Goal: Communication & Community: Answer question/provide support

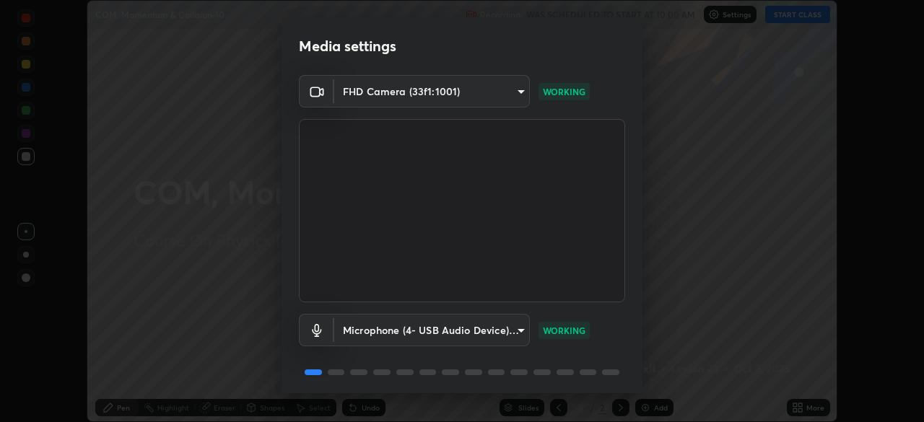
scroll to position [51, 0]
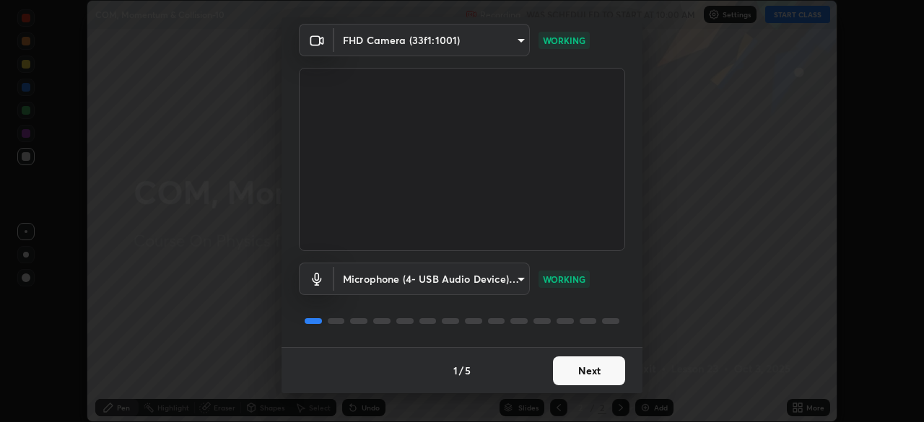
click at [610, 372] on button "Next" at bounding box center [589, 371] width 72 height 29
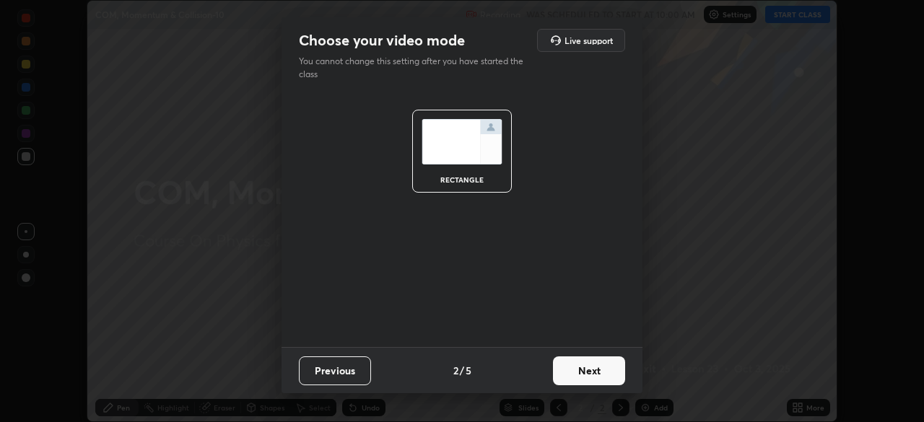
scroll to position [0, 0]
click at [610, 372] on button "Next" at bounding box center [589, 371] width 72 height 29
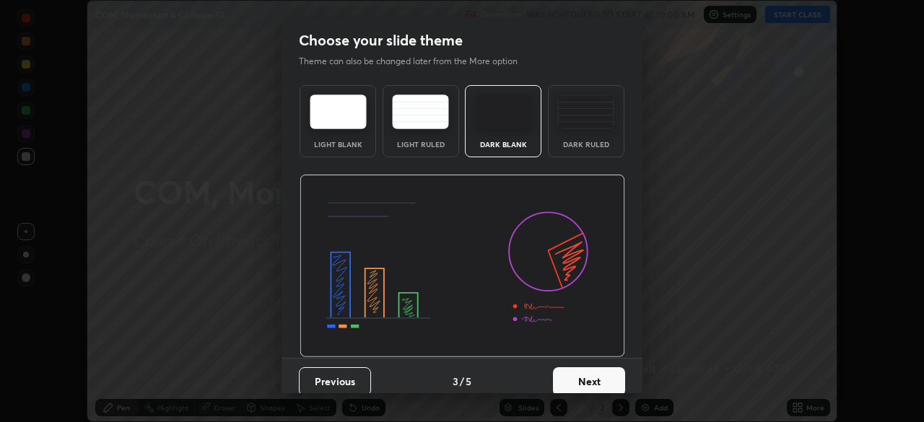
click at [611, 377] on button "Next" at bounding box center [589, 381] width 72 height 29
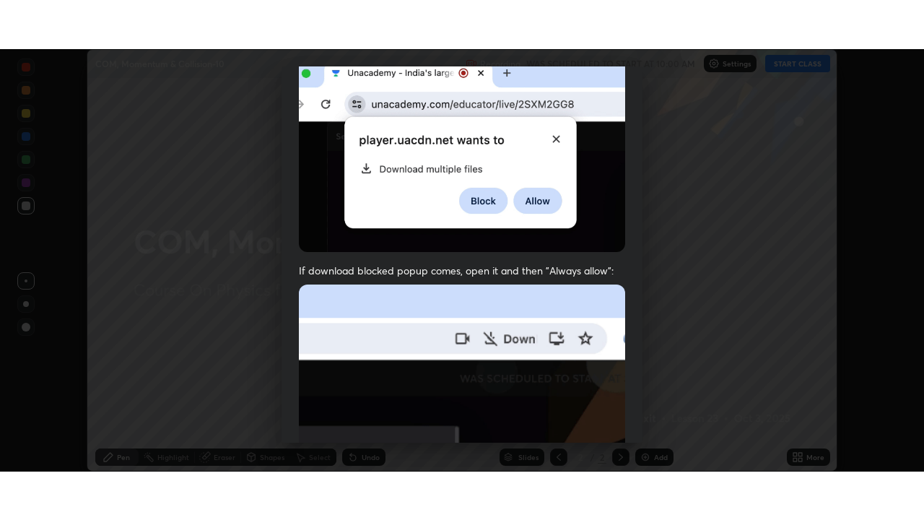
scroll to position [346, 0]
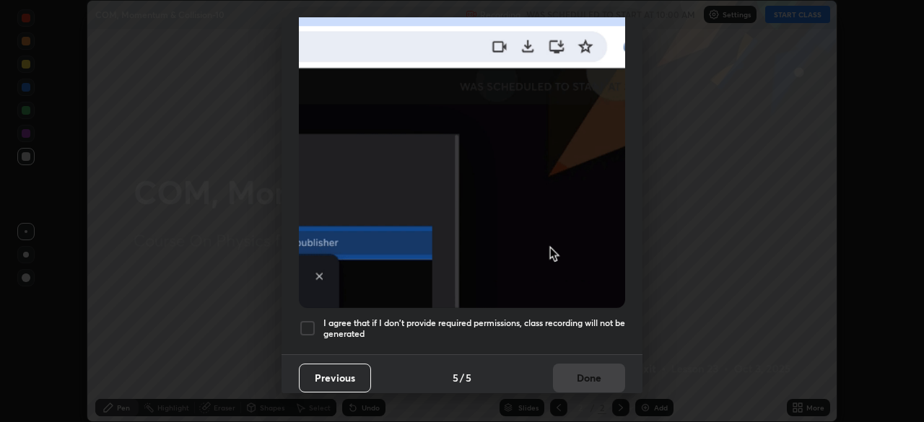
click at [596, 318] on h5 "I agree that if I don't provide required permissions, class recording will not …" at bounding box center [474, 329] width 302 height 22
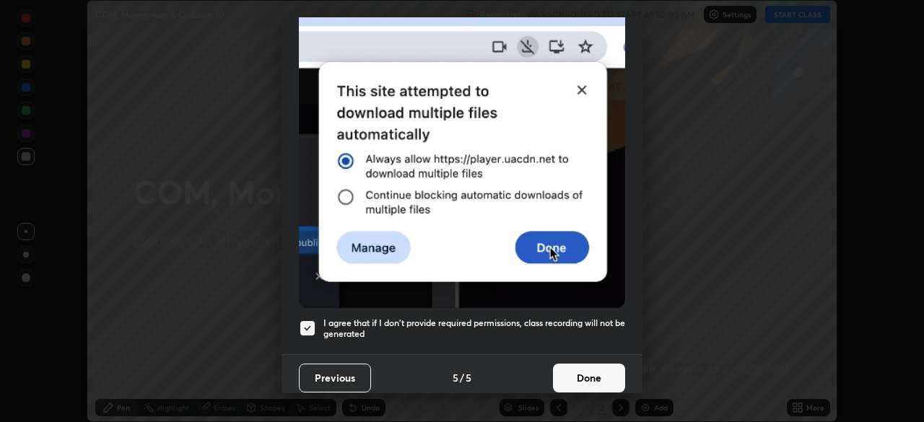
click at [603, 372] on button "Done" at bounding box center [589, 378] width 72 height 29
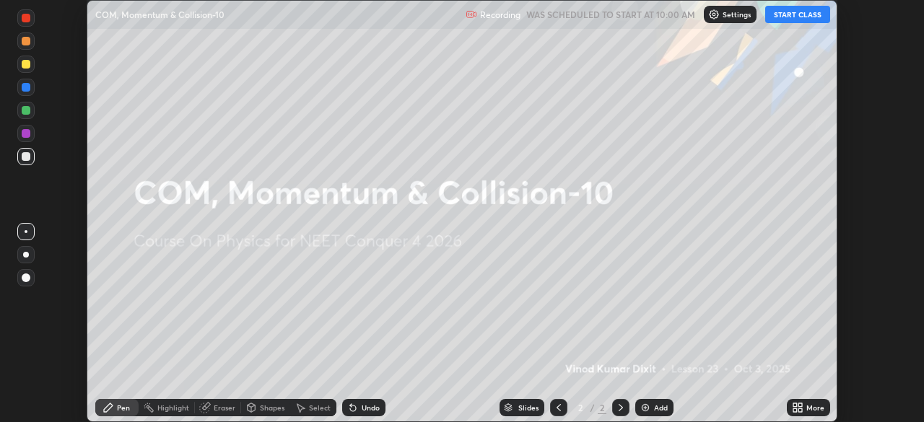
click at [811, 16] on button "START CLASS" at bounding box center [797, 14] width 65 height 17
click at [799, 405] on icon at bounding box center [800, 406] width 4 height 4
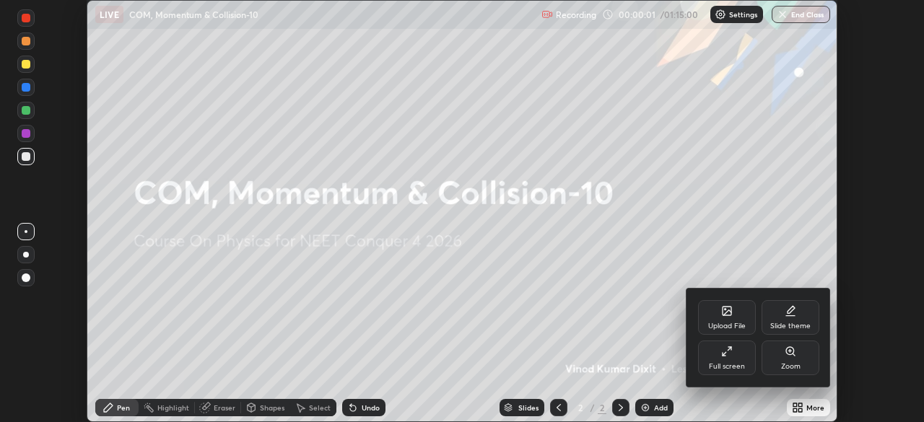
click at [740, 355] on div "Full screen" at bounding box center [727, 358] width 58 height 35
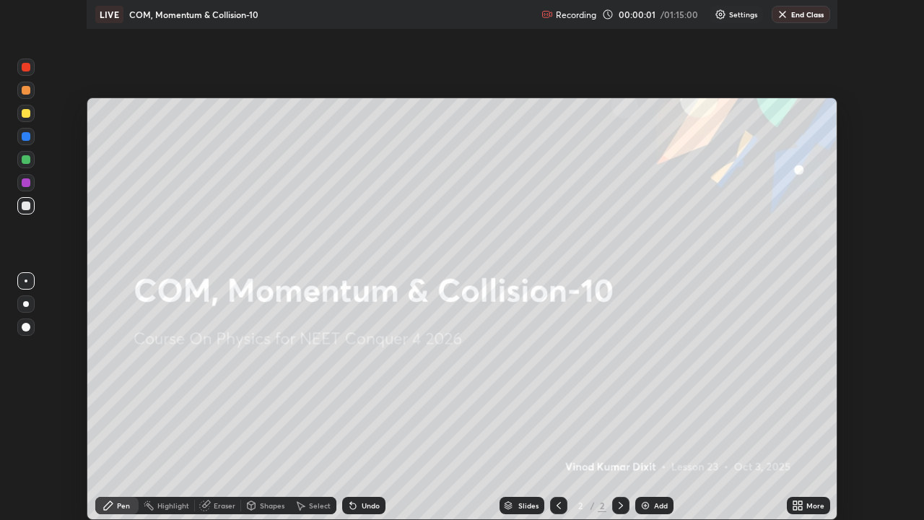
scroll to position [520, 924]
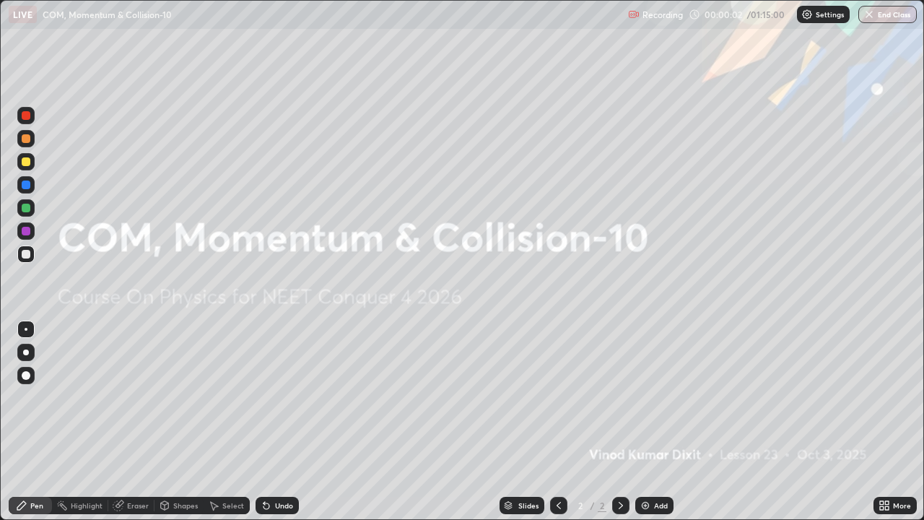
click at [658, 422] on div "Add" at bounding box center [661, 505] width 14 height 7
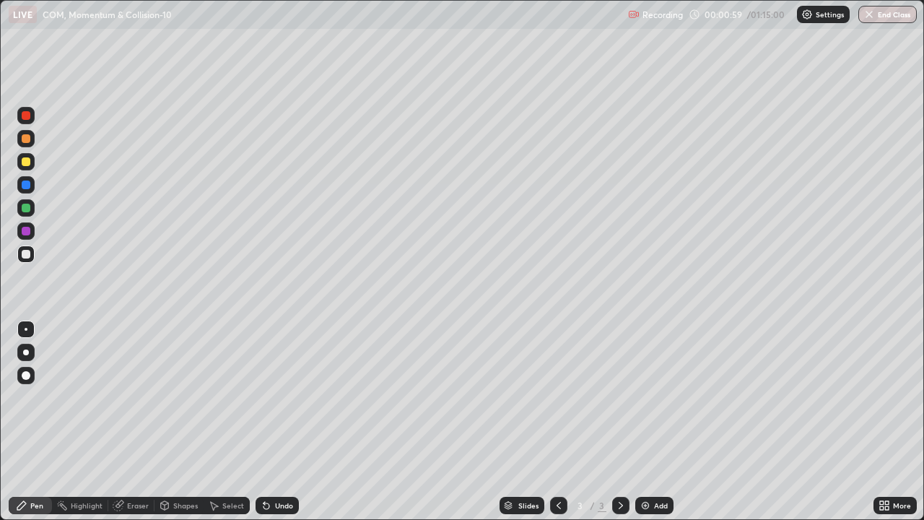
click at [27, 163] on div at bounding box center [26, 161] width 9 height 9
click at [30, 258] on div at bounding box center [25, 253] width 17 height 17
click at [29, 162] on div at bounding box center [26, 161] width 9 height 9
click at [648, 422] on img at bounding box center [646, 506] width 12 height 12
click at [27, 256] on div at bounding box center [26, 254] width 9 height 9
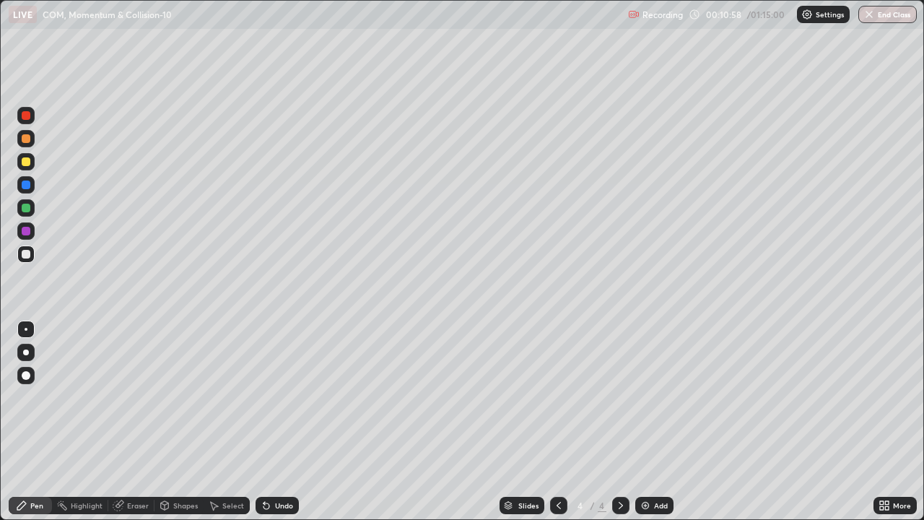
click at [23, 211] on div at bounding box center [26, 208] width 9 height 9
click at [647, 422] on img at bounding box center [646, 506] width 12 height 12
click at [32, 165] on div at bounding box center [25, 161] width 17 height 17
click at [27, 209] on div at bounding box center [26, 208] width 9 height 9
click at [26, 163] on div at bounding box center [26, 161] width 9 height 9
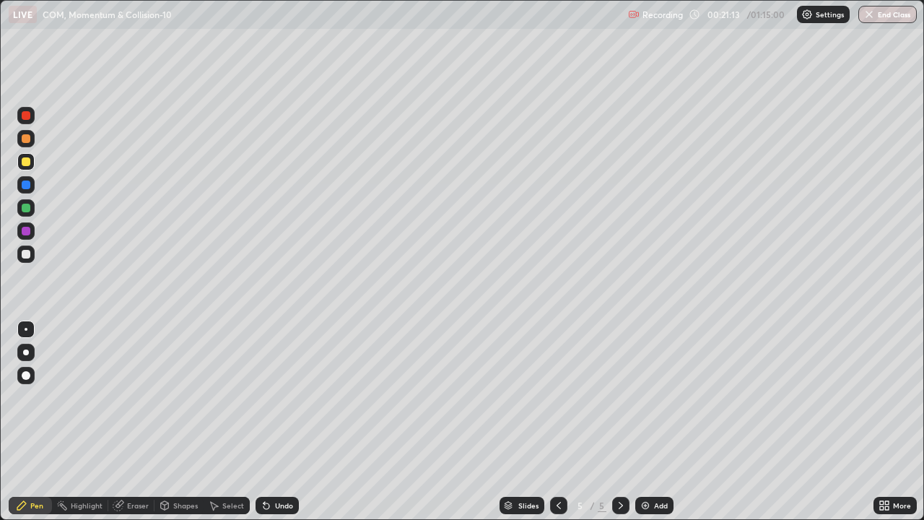
click at [28, 211] on div at bounding box center [26, 208] width 9 height 9
click at [650, 422] on div "Add" at bounding box center [654, 505] width 38 height 17
click at [557, 422] on icon at bounding box center [559, 506] width 12 height 12
click at [619, 422] on icon at bounding box center [621, 506] width 12 height 12
click at [25, 165] on div at bounding box center [26, 161] width 9 height 9
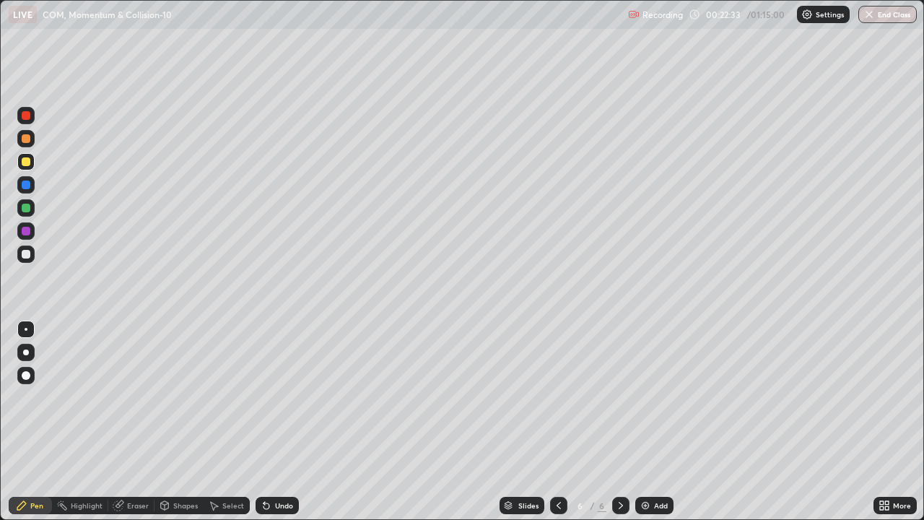
click at [135, 422] on div "Eraser" at bounding box center [138, 505] width 22 height 7
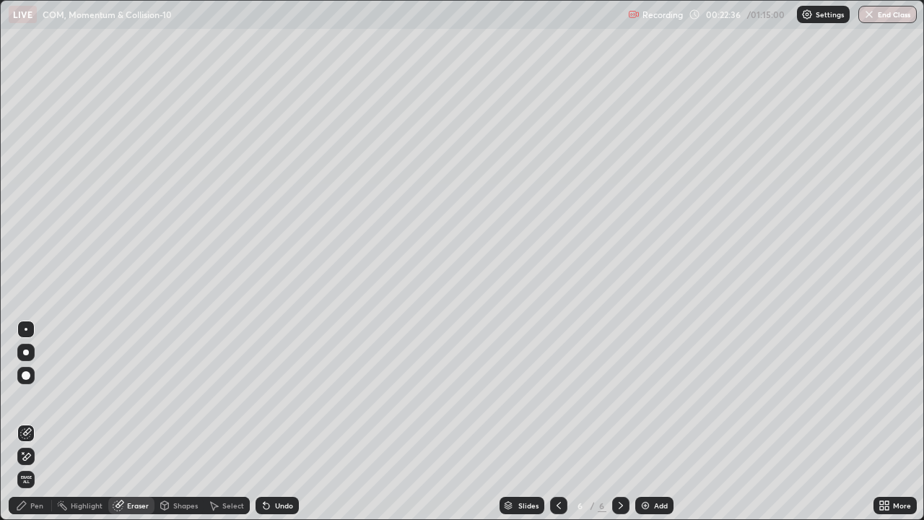
click at [36, 422] on div "Pen" at bounding box center [36, 505] width 13 height 7
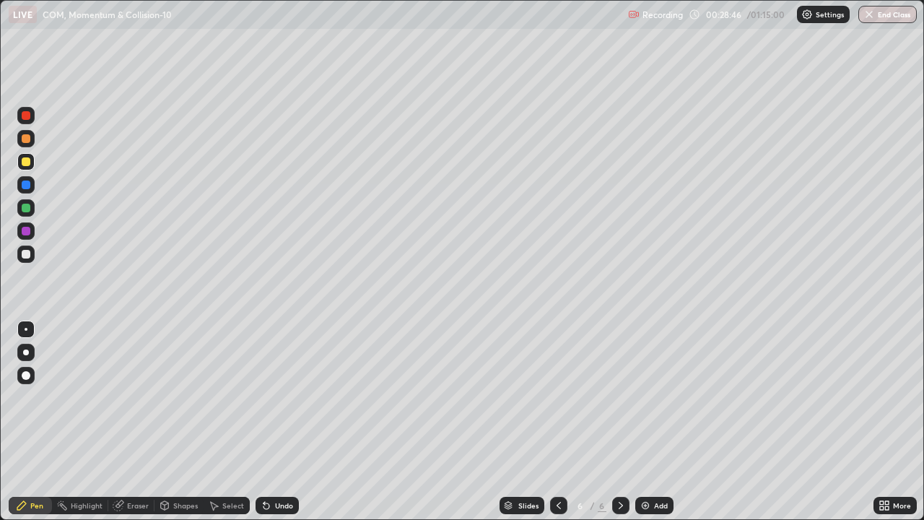
click at [659, 422] on div "Add" at bounding box center [661, 505] width 14 height 7
click at [180, 422] on div "Shapes" at bounding box center [178, 505] width 49 height 17
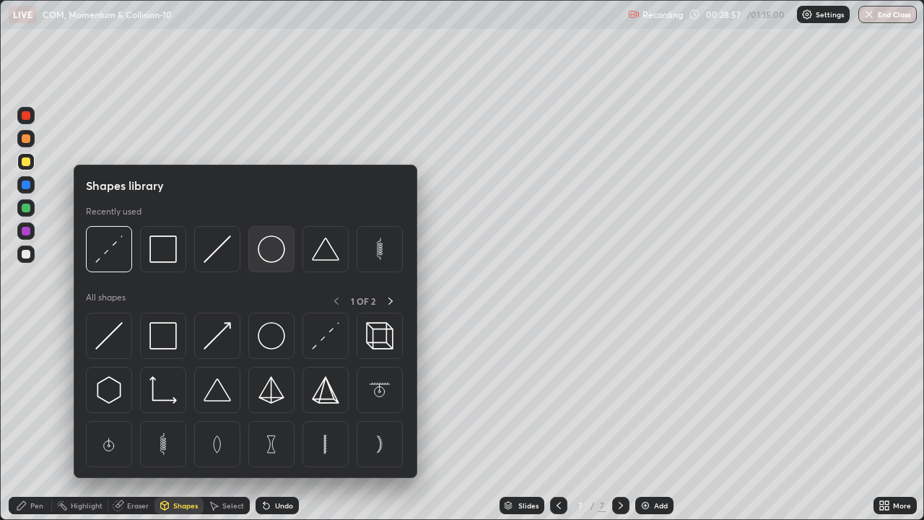
click at [272, 258] on img at bounding box center [271, 248] width 27 height 27
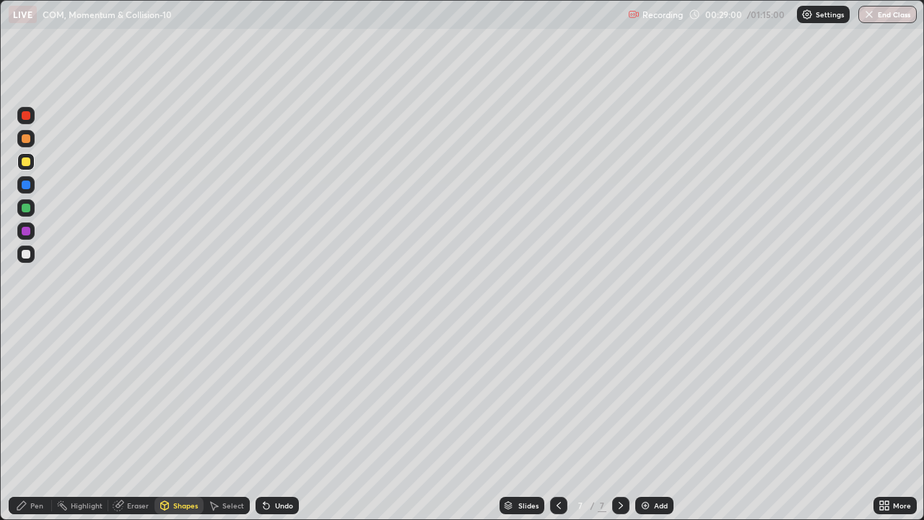
click at [36, 422] on div "Pen" at bounding box center [36, 505] width 13 height 7
click at [31, 254] on div at bounding box center [25, 253] width 17 height 17
click at [27, 210] on div at bounding box center [26, 208] width 9 height 9
click at [656, 422] on div "Add" at bounding box center [661, 505] width 14 height 7
click at [30, 162] on div at bounding box center [26, 161] width 9 height 9
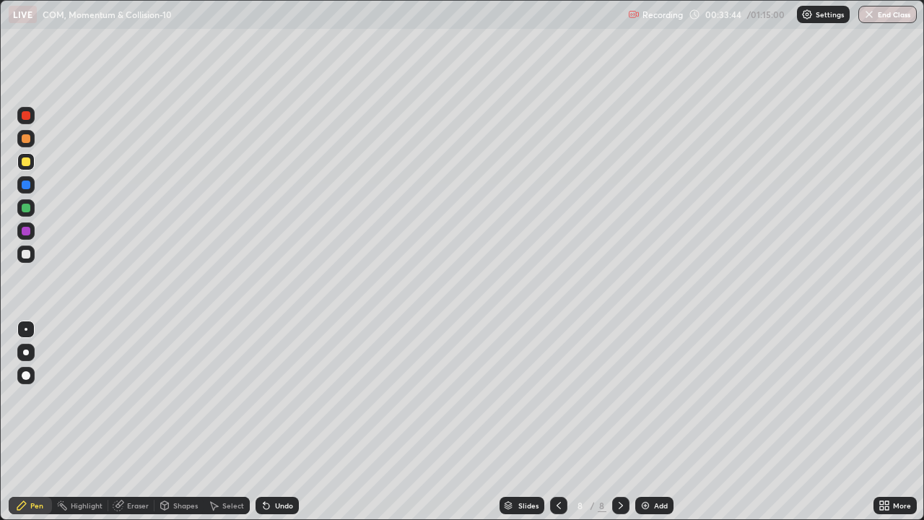
click at [32, 256] on div at bounding box center [25, 253] width 17 height 17
click at [647, 422] on img at bounding box center [646, 506] width 12 height 12
click at [184, 422] on div "Shapes" at bounding box center [185, 505] width 25 height 7
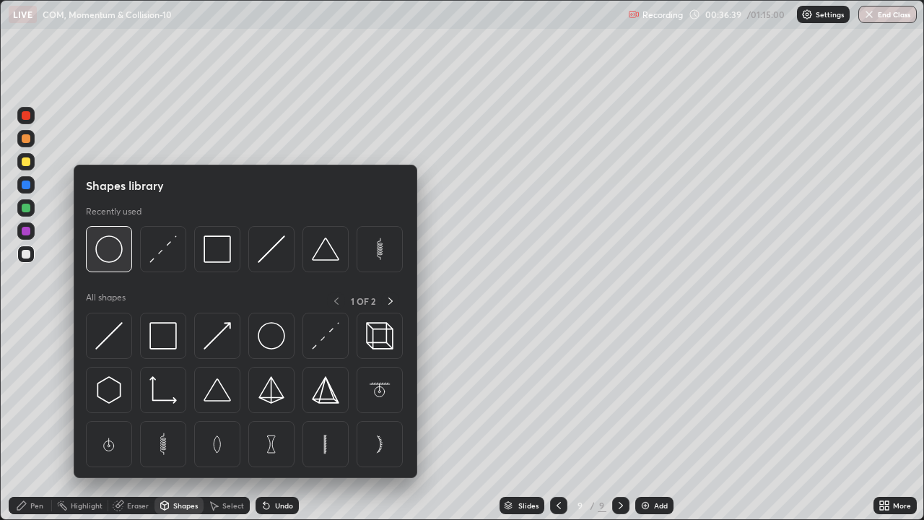
click at [123, 258] on div at bounding box center [109, 249] width 46 height 46
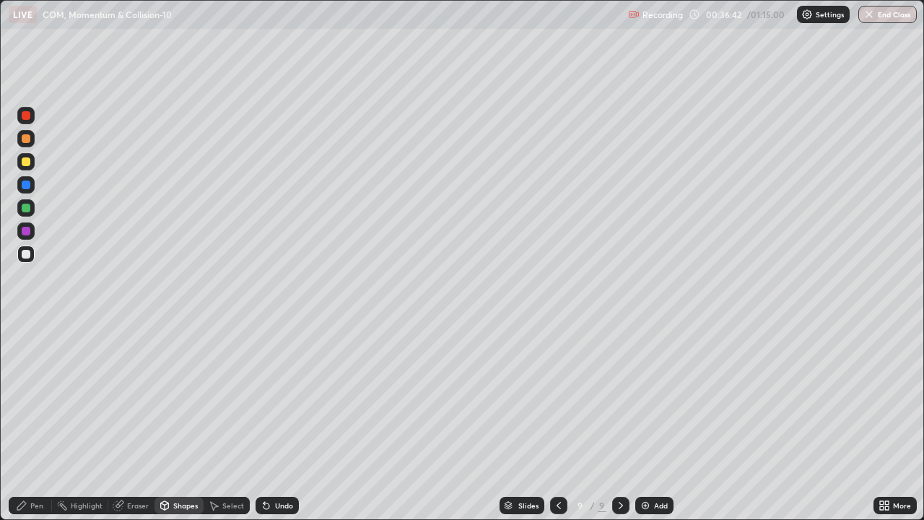
click at [38, 422] on div "Pen" at bounding box center [36, 505] width 13 height 7
click at [32, 211] on div at bounding box center [25, 207] width 17 height 17
click at [27, 255] on div at bounding box center [26, 254] width 9 height 9
click at [134, 422] on div "Eraser" at bounding box center [138, 505] width 22 height 7
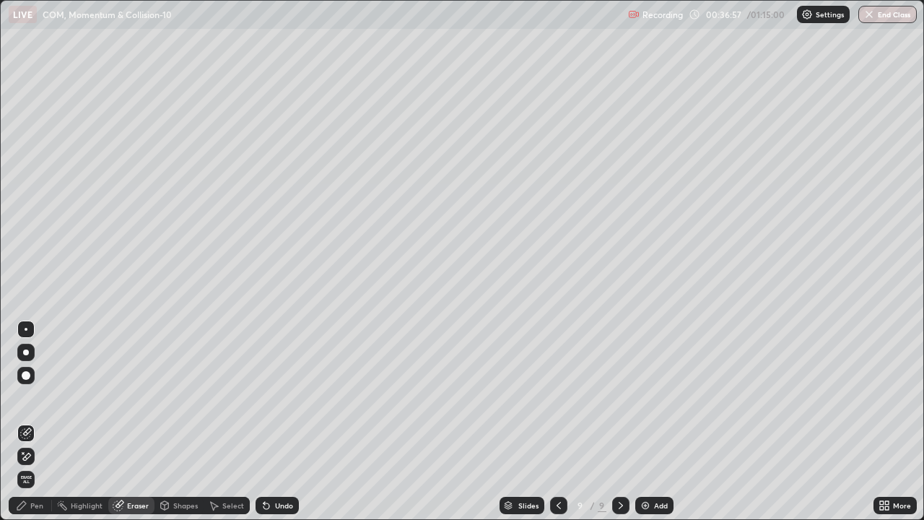
click at [40, 422] on div "Pen" at bounding box center [36, 505] width 13 height 7
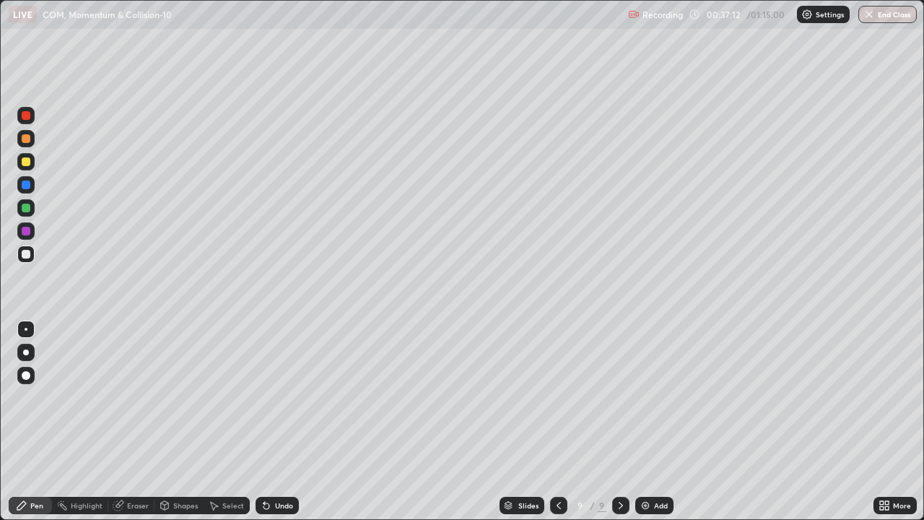
click at [27, 208] on div at bounding box center [26, 208] width 9 height 9
click at [25, 163] on div at bounding box center [26, 161] width 9 height 9
click at [658, 422] on div "Add" at bounding box center [661, 505] width 14 height 7
click at [557, 422] on icon at bounding box center [558, 506] width 12 height 12
click at [618, 422] on icon at bounding box center [621, 506] width 12 height 12
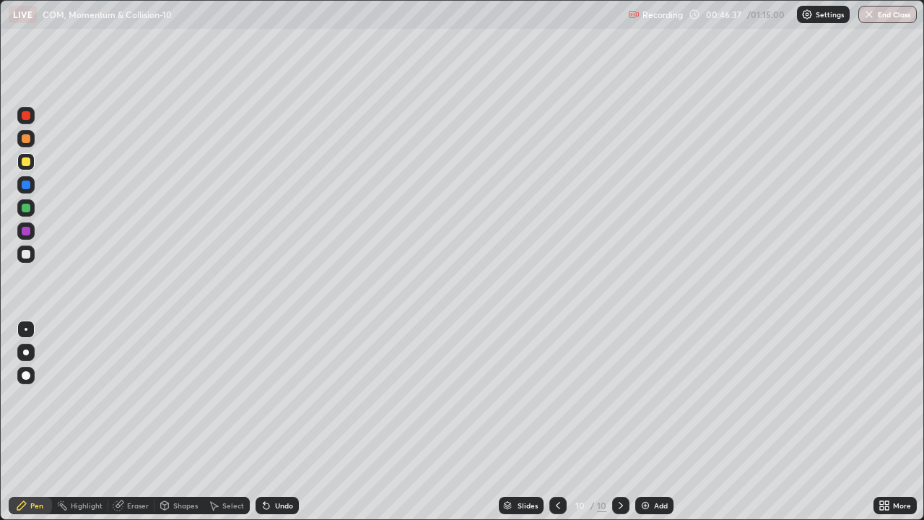
click at [657, 422] on div "Add" at bounding box center [661, 505] width 14 height 7
click at [32, 207] on div at bounding box center [25, 207] width 17 height 17
click at [654, 422] on div "Add" at bounding box center [661, 505] width 14 height 7
click at [27, 167] on div at bounding box center [25, 161] width 17 height 17
click at [651, 422] on div "Add" at bounding box center [654, 505] width 38 height 17
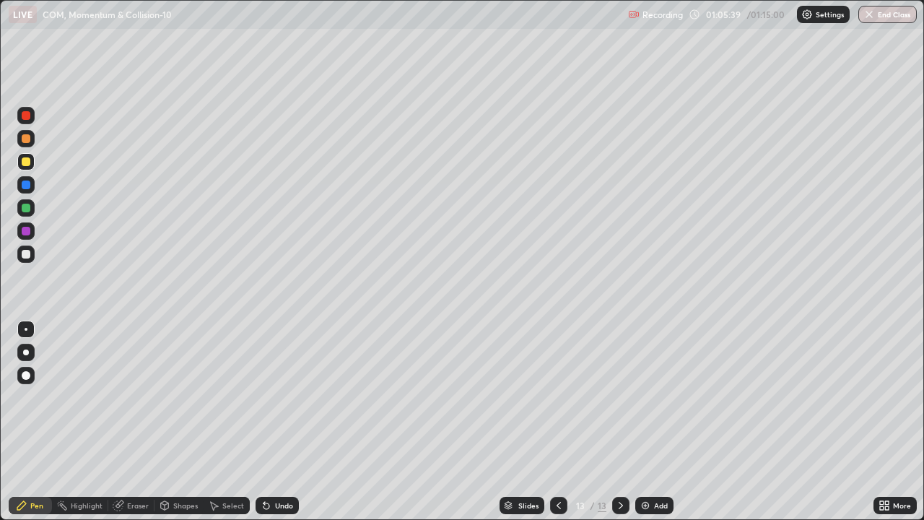
click at [658, 422] on div "Add" at bounding box center [661, 505] width 14 height 7
click at [659, 422] on div "Add" at bounding box center [661, 505] width 14 height 7
click at [137, 422] on div "Eraser" at bounding box center [138, 505] width 22 height 7
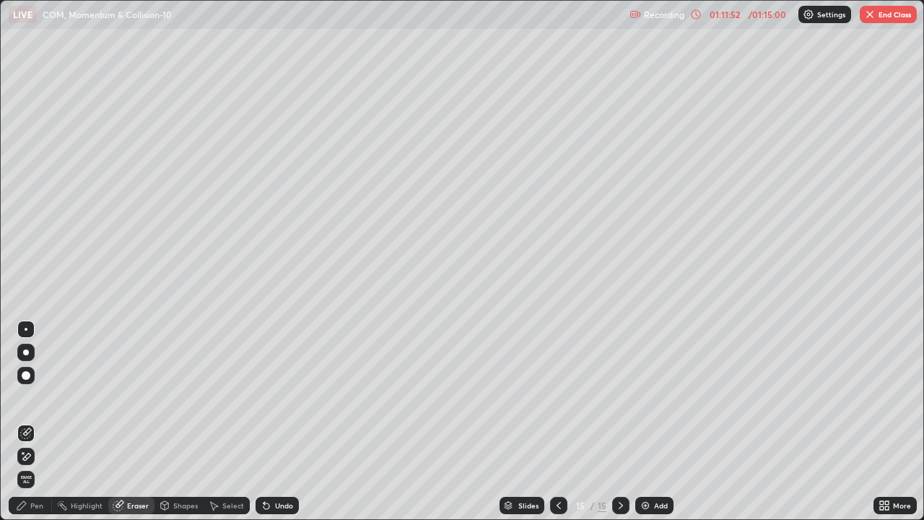
click at [39, 422] on div "Pen" at bounding box center [36, 505] width 13 height 7
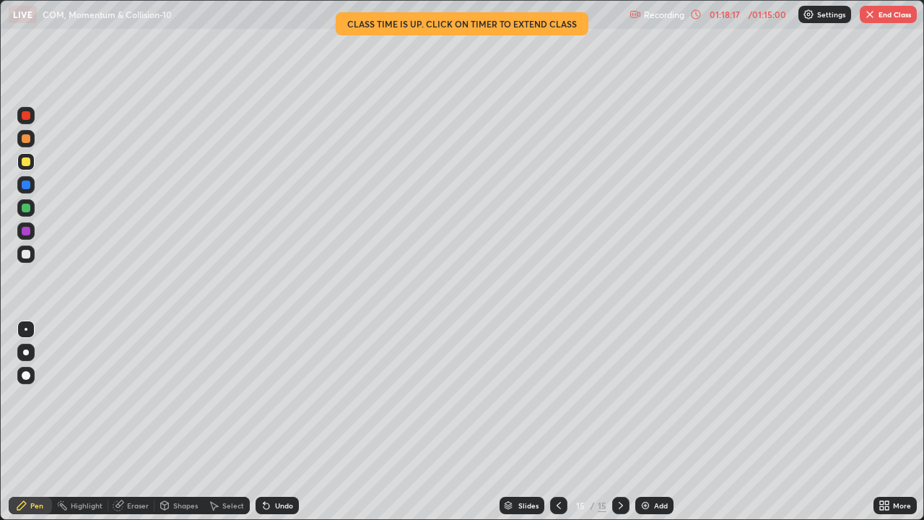
click at [902, 14] on button "End Class" at bounding box center [888, 14] width 57 height 17
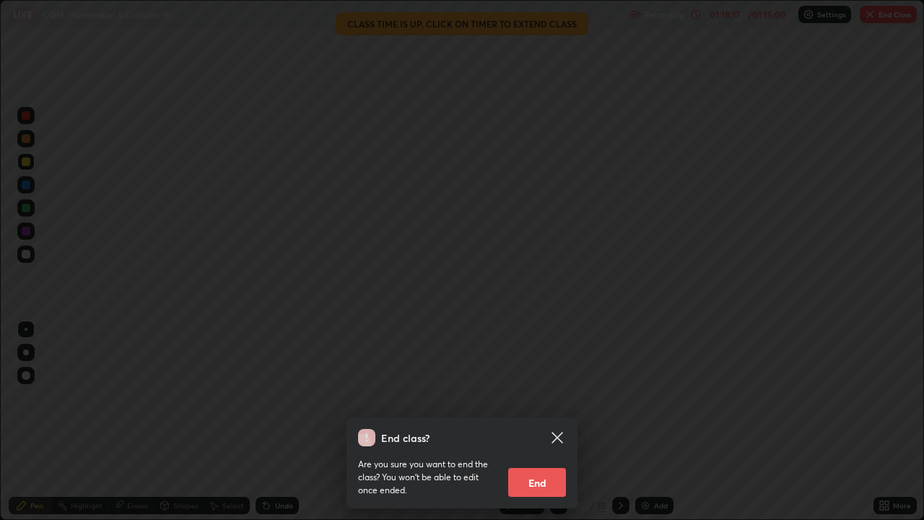
click at [895, 14] on div "End class? Are you sure you want to end the class? You won’t be able to edit on…" at bounding box center [462, 260] width 924 height 520
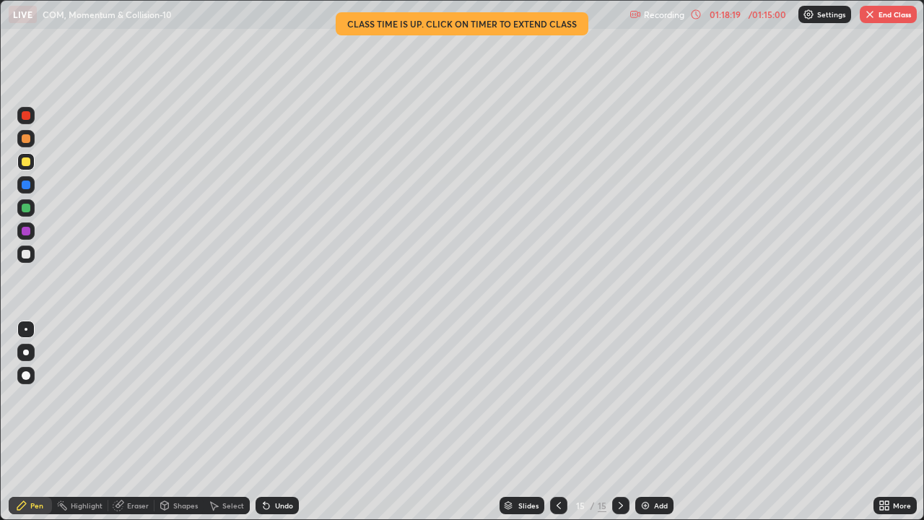
click at [893, 16] on button "End Class" at bounding box center [888, 14] width 57 height 17
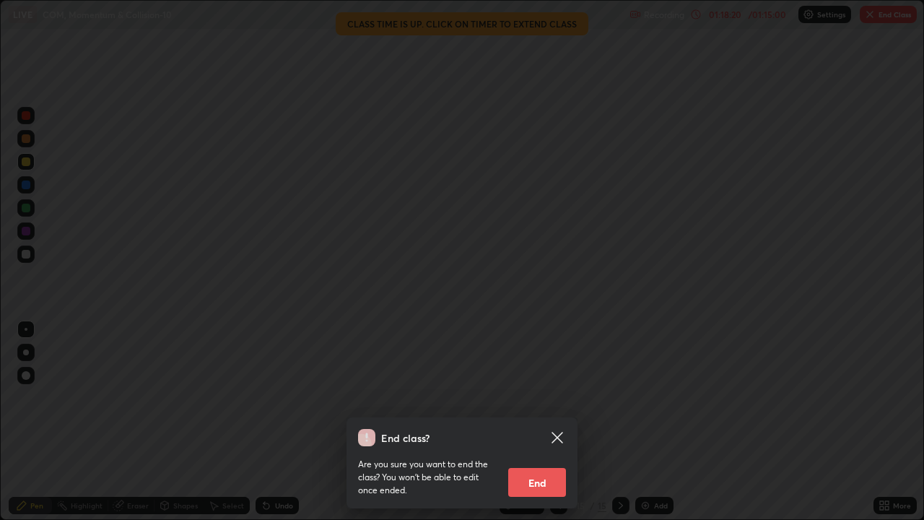
click at [546, 422] on button "End" at bounding box center [537, 482] width 58 height 29
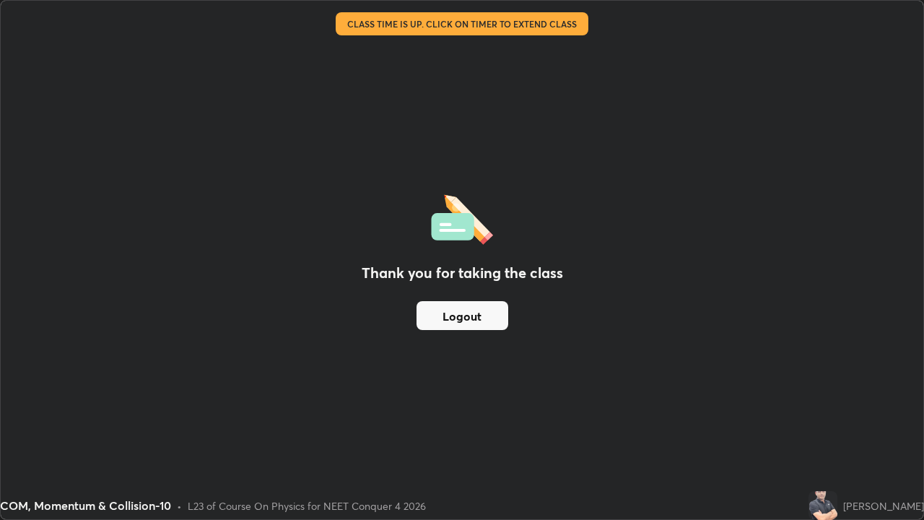
click at [498, 312] on button "Logout" at bounding box center [462, 315] width 92 height 29
click at [496, 322] on button "Logout" at bounding box center [462, 315] width 92 height 29
click at [482, 305] on button "Logout" at bounding box center [462, 315] width 92 height 29
click at [494, 316] on button "Logout" at bounding box center [462, 315] width 92 height 29
click at [502, 323] on button "Logout" at bounding box center [462, 315] width 92 height 29
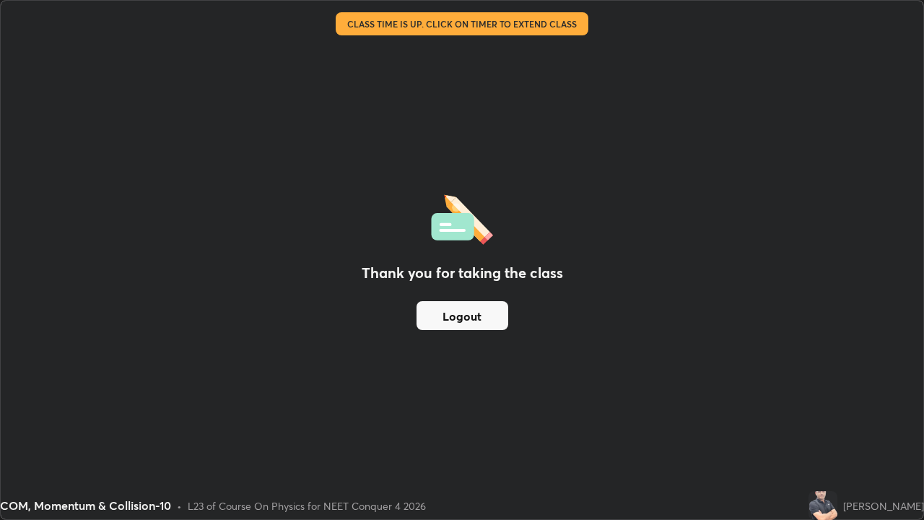
click at [498, 320] on button "Logout" at bounding box center [462, 315] width 92 height 29
click at [495, 317] on button "Logout" at bounding box center [462, 315] width 92 height 29
